Goal: Task Accomplishment & Management: Manage account settings

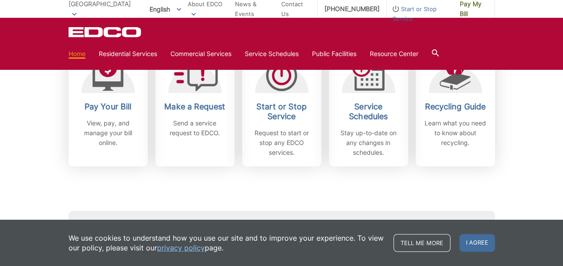
scroll to position [267, 0]
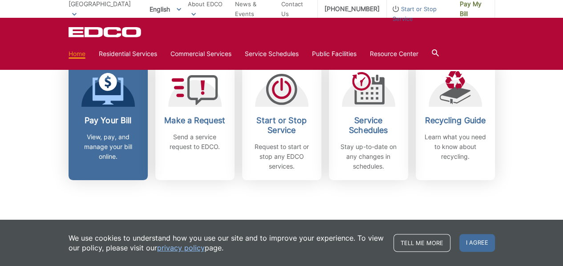
click at [93, 154] on p "View, pay, and manage your bill online." at bounding box center [108, 146] width 66 height 29
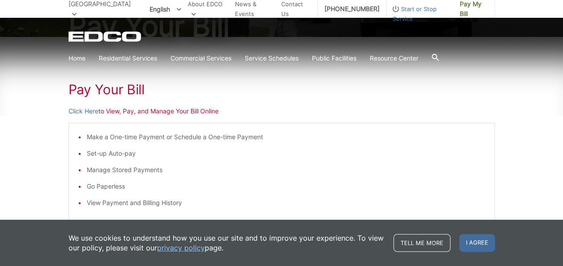
scroll to position [178, 0]
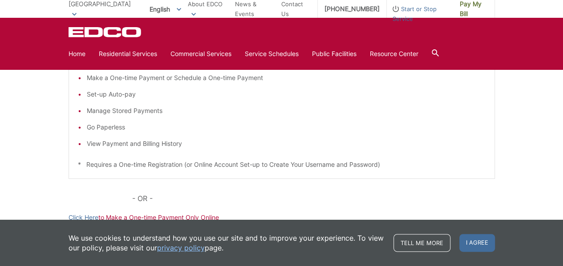
click at [123, 143] on li "View Payment and Billing History" at bounding box center [286, 144] width 399 height 10
click at [87, 144] on li "View Payment and Billing History" at bounding box center [286, 144] width 399 height 10
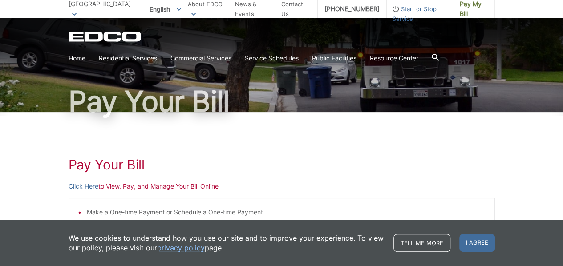
scroll to position [0, 0]
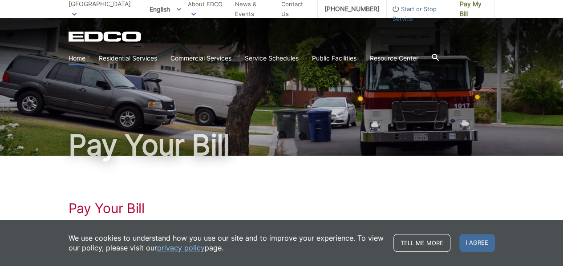
click at [77, 57] on link "Home" at bounding box center [77, 58] width 17 height 10
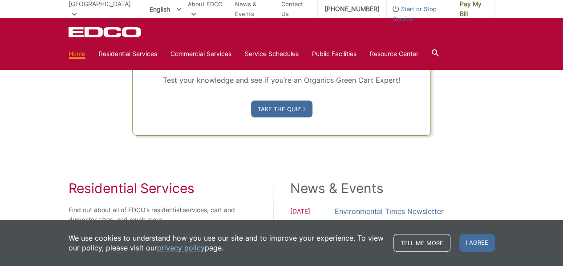
scroll to position [623, 0]
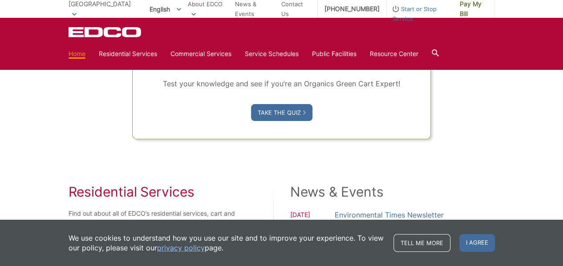
click at [76, 57] on link "Home" at bounding box center [77, 54] width 17 height 10
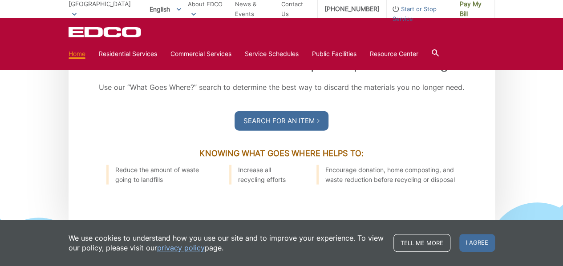
scroll to position [1024, 0]
